Goal: Find specific page/section: Find specific page/section

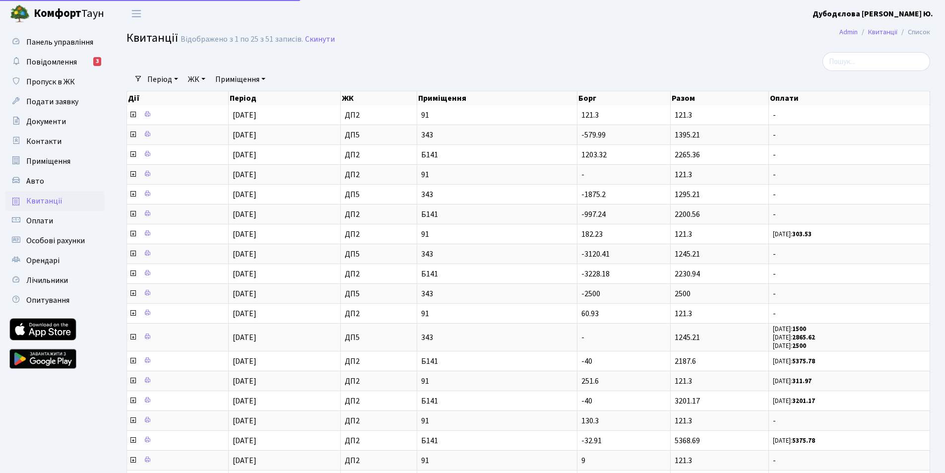
select select "25"
click at [64, 40] on span "Панель управління" at bounding box center [59, 42] width 67 height 11
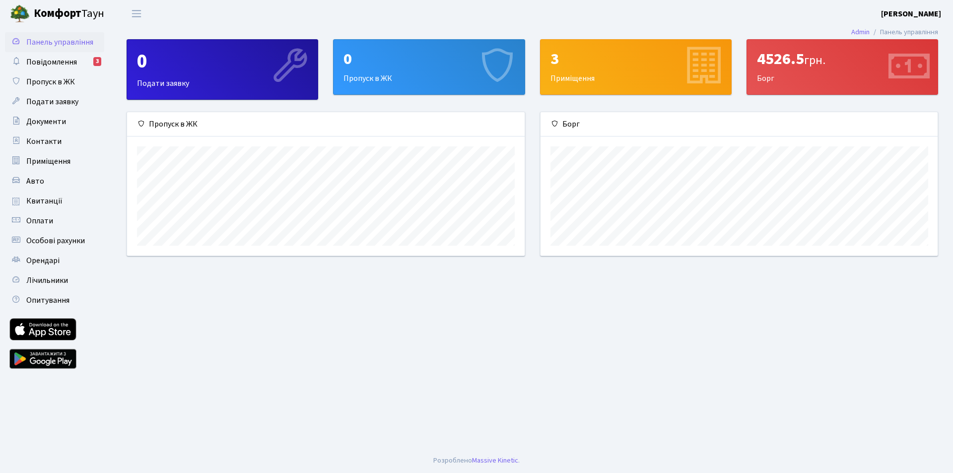
scroll to position [143, 397]
click at [51, 201] on span "Квитанції" at bounding box center [44, 201] width 36 height 11
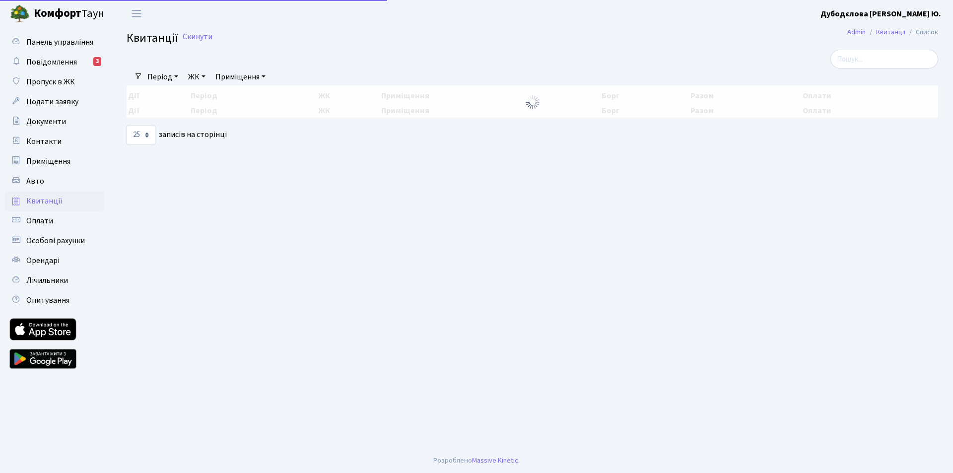
select select "25"
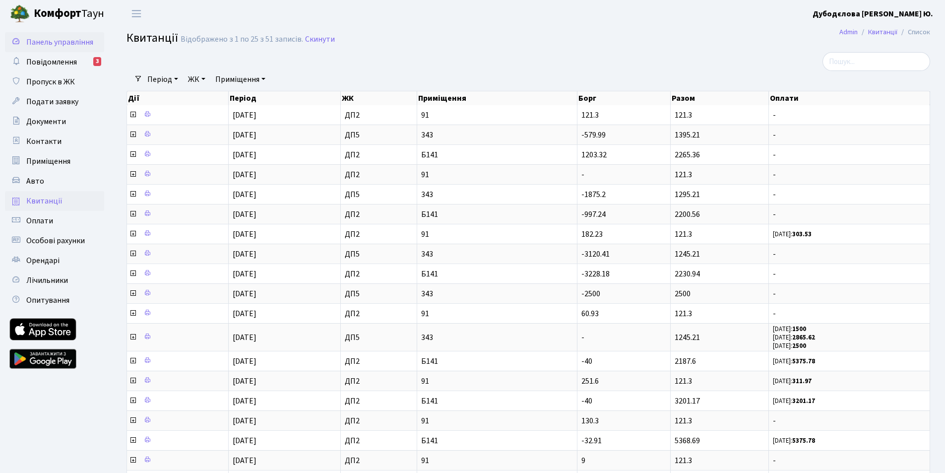
click at [79, 48] on link "Панель управління" at bounding box center [54, 42] width 99 height 20
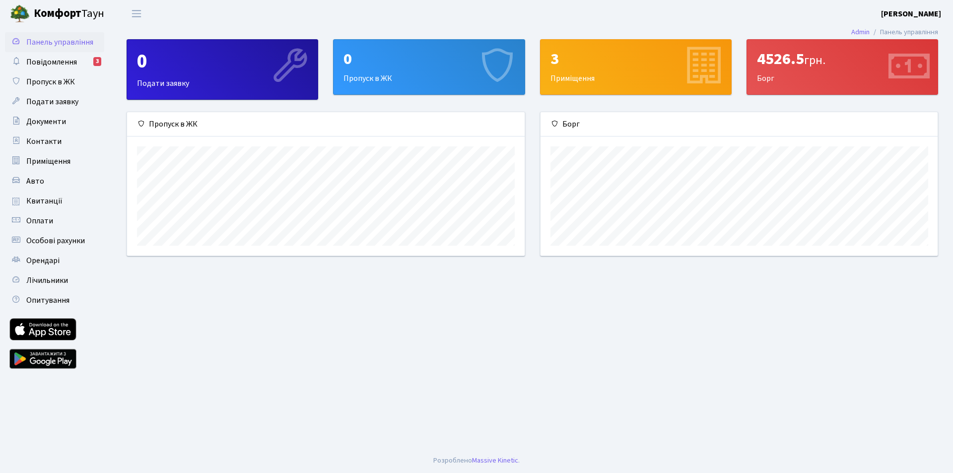
scroll to position [143, 397]
click at [806, 54] on div "4526.5 грн." at bounding box center [842, 59] width 171 height 19
click at [58, 158] on span "Приміщення" at bounding box center [48, 161] width 44 height 11
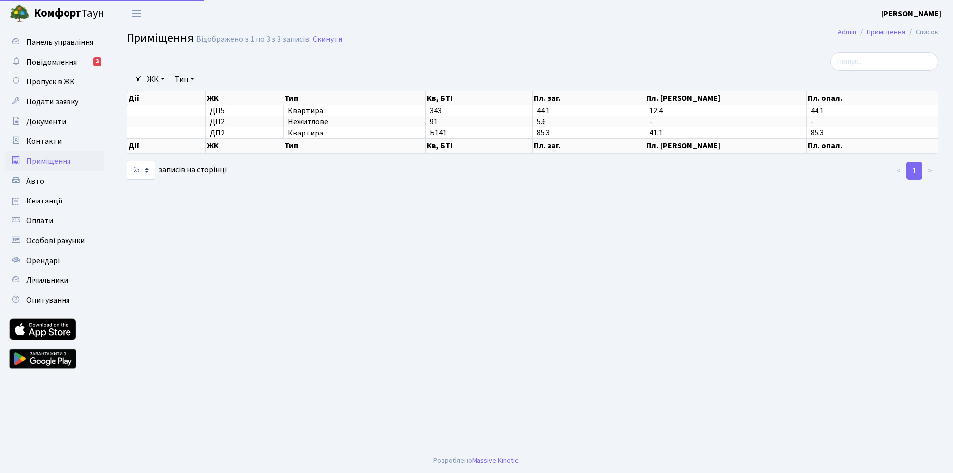
select select "25"
click at [41, 190] on link "Авто" at bounding box center [54, 181] width 99 height 20
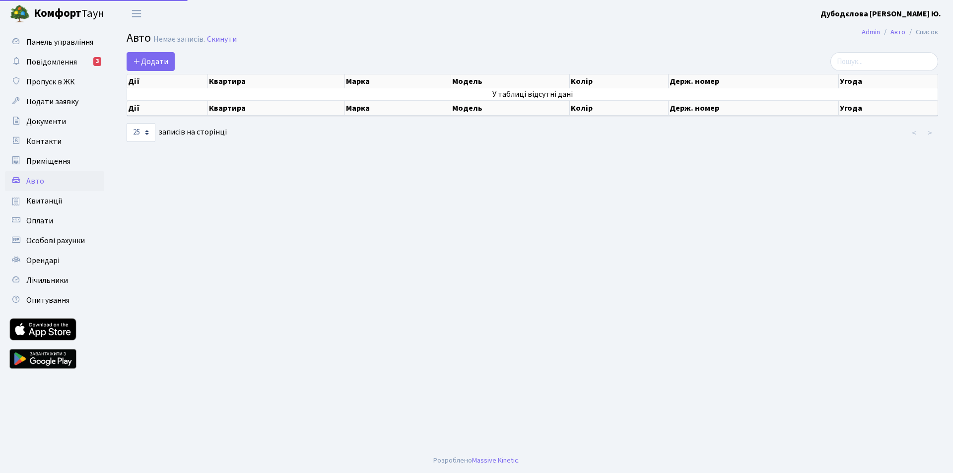
select select "25"
click at [40, 199] on span "Квитанції" at bounding box center [44, 201] width 36 height 11
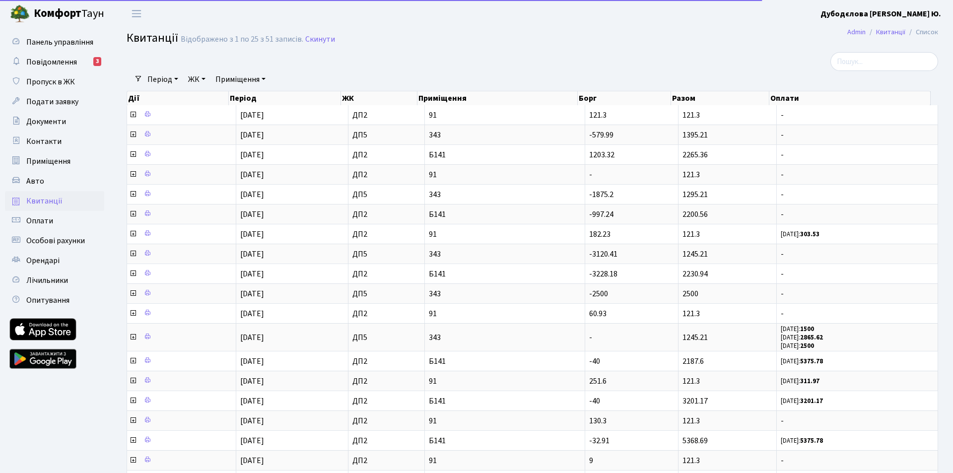
select select "25"
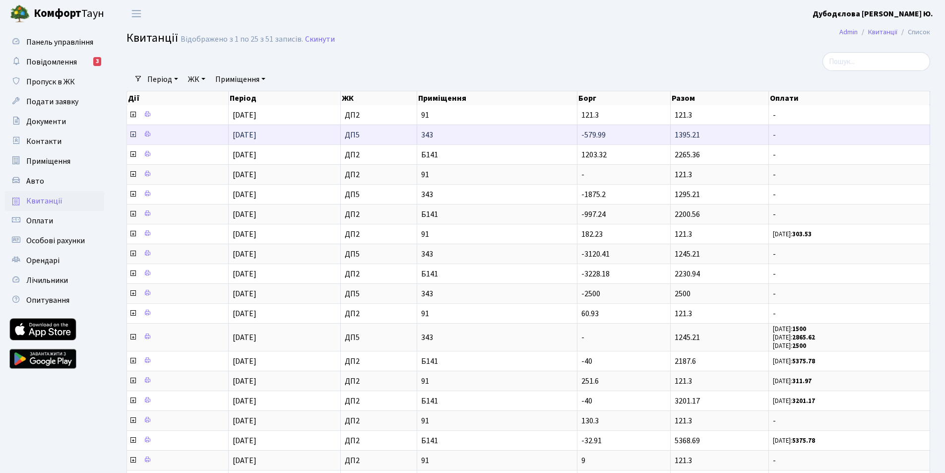
click at [136, 131] on icon at bounding box center [133, 135] width 8 height 8
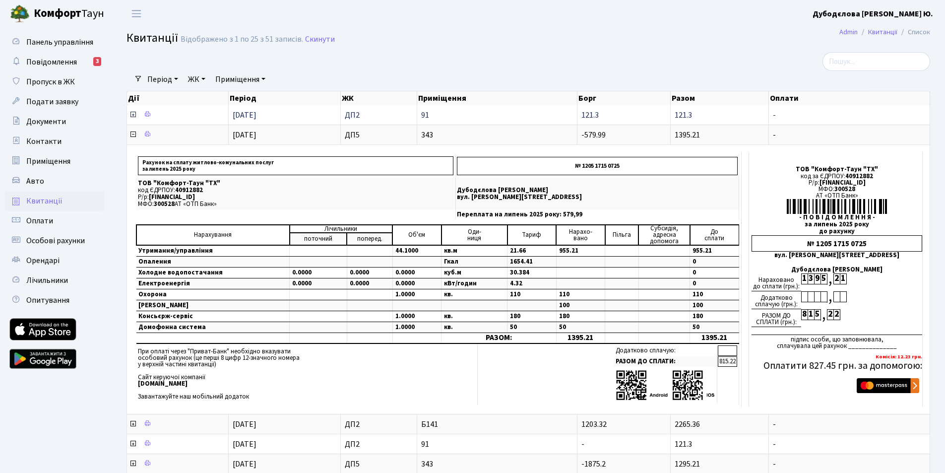
click at [601, 115] on td "121.3" at bounding box center [624, 114] width 93 height 19
click at [132, 133] on icon at bounding box center [133, 135] width 8 height 8
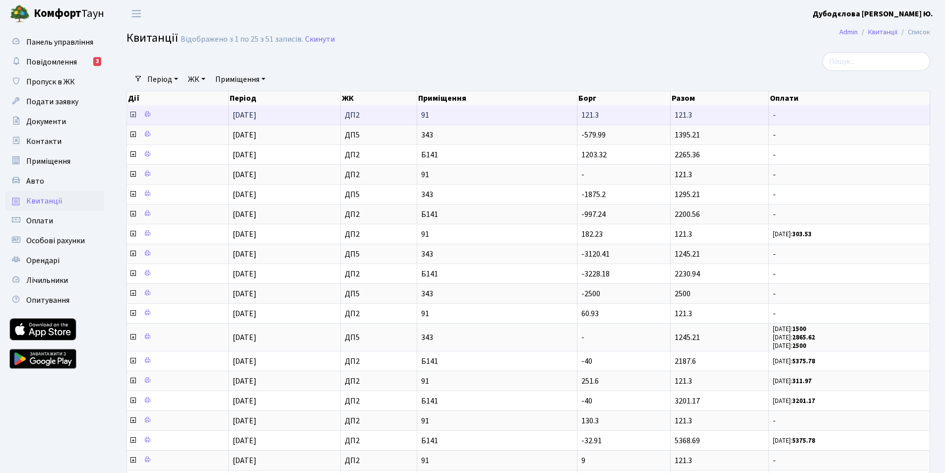
click at [134, 113] on icon at bounding box center [133, 115] width 8 height 8
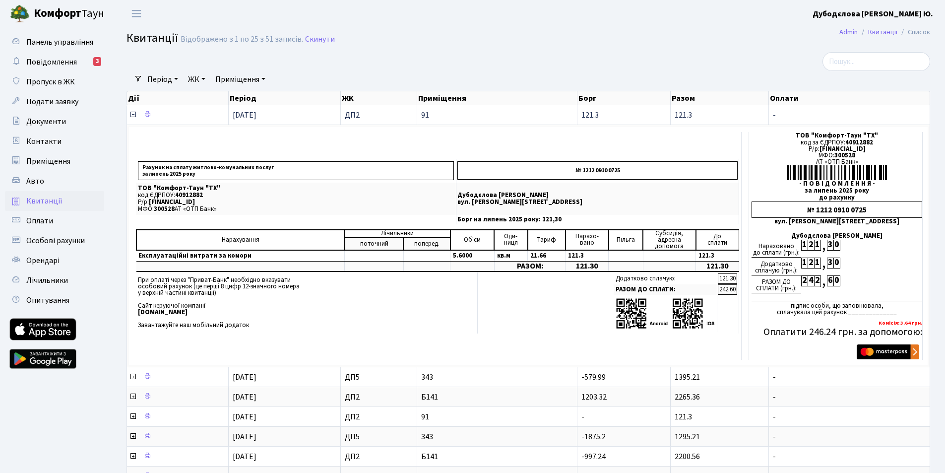
click at [134, 113] on icon at bounding box center [133, 115] width 8 height 8
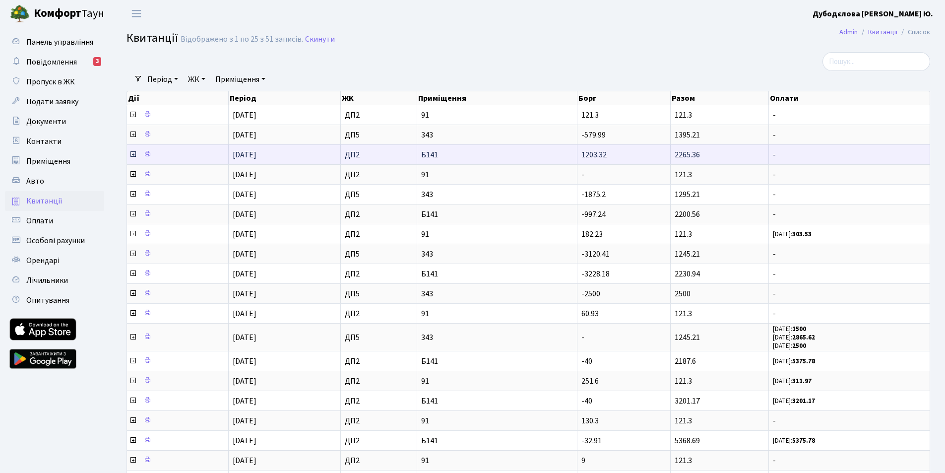
click at [132, 152] on icon at bounding box center [133, 154] width 8 height 8
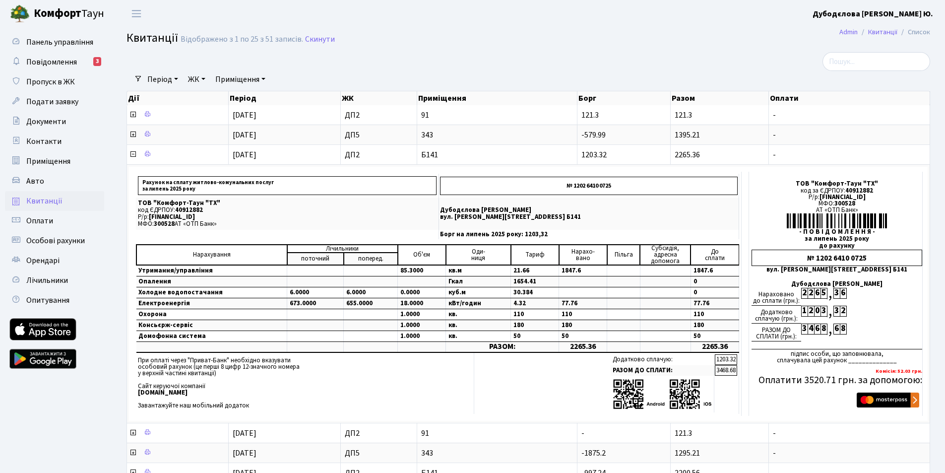
click at [39, 11] on b "Комфорт" at bounding box center [58, 13] width 48 height 16
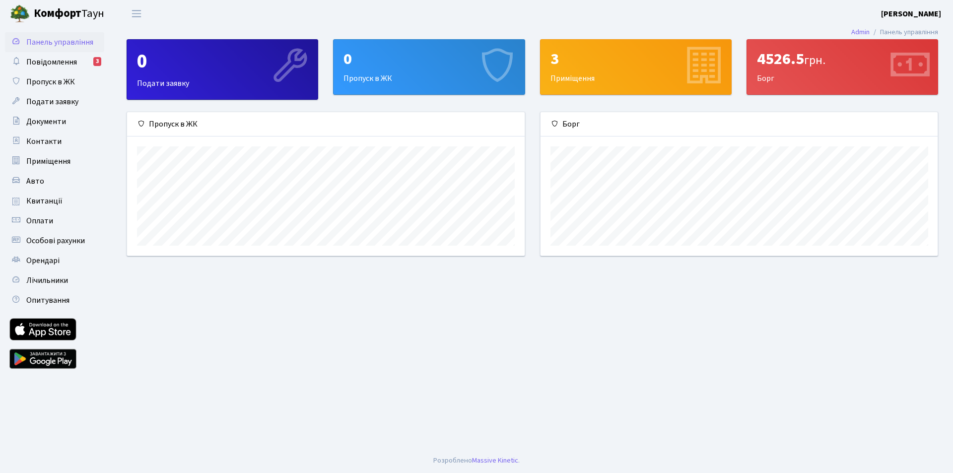
scroll to position [143, 397]
click at [918, 13] on b "[PERSON_NAME]" at bounding box center [911, 13] width 60 height 11
click at [881, 53] on link "Вийти" at bounding box center [891, 54] width 99 height 15
